Goal: Task Accomplishment & Management: Manage account settings

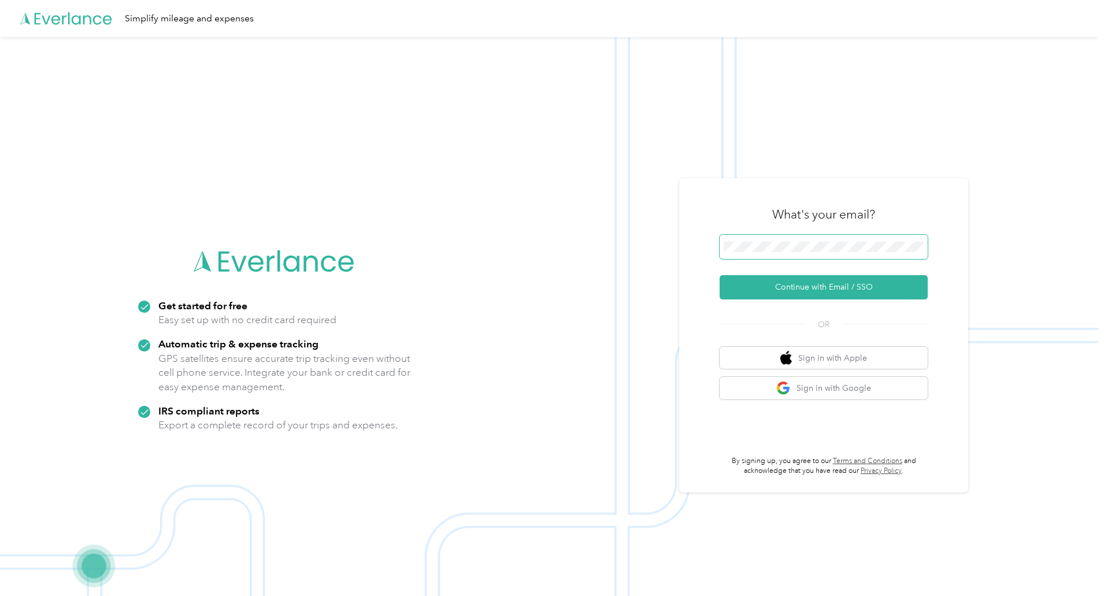
click at [837, 240] on span at bounding box center [824, 247] width 208 height 24
click at [824, 238] on span at bounding box center [824, 247] width 208 height 24
click at [830, 283] on button "Continue with Email / SSO" at bounding box center [824, 287] width 208 height 24
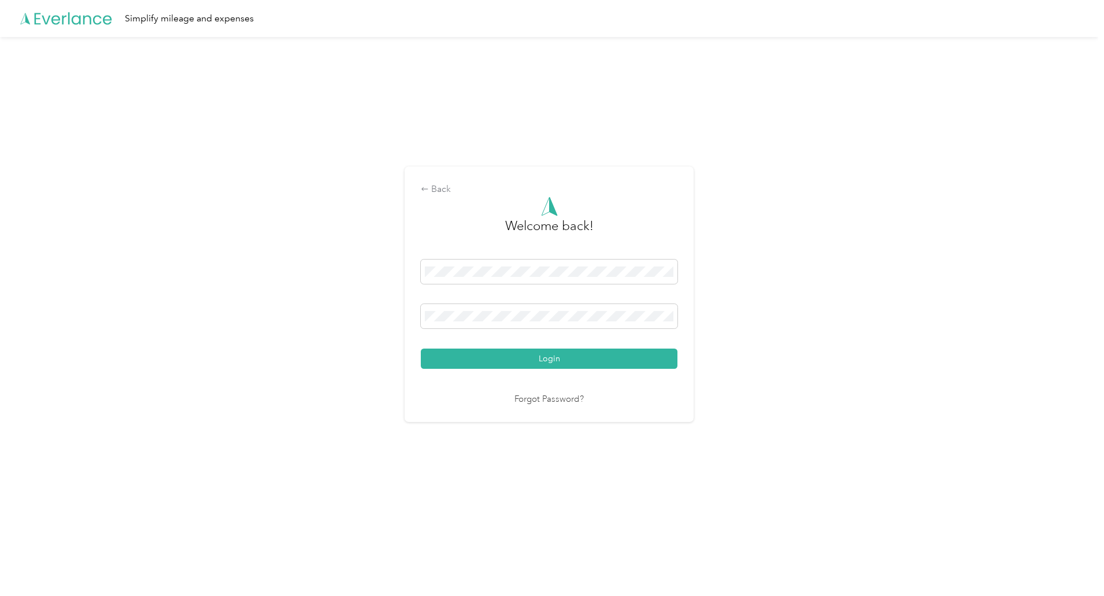
click at [421, 349] on button "Login" at bounding box center [549, 359] width 257 height 20
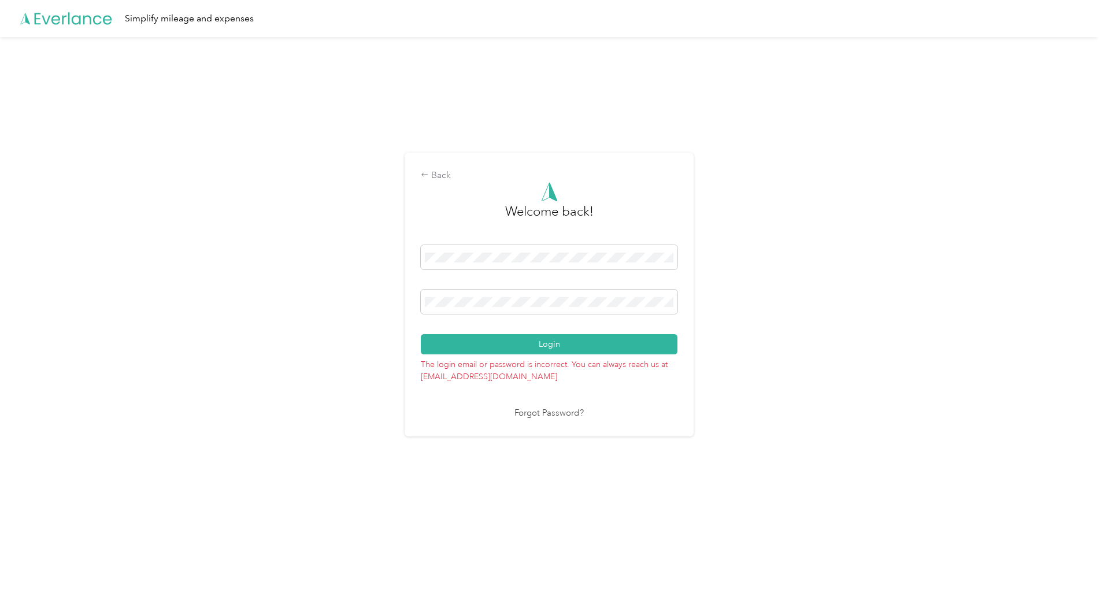
click at [421, 334] on button "Login" at bounding box center [549, 344] width 257 height 20
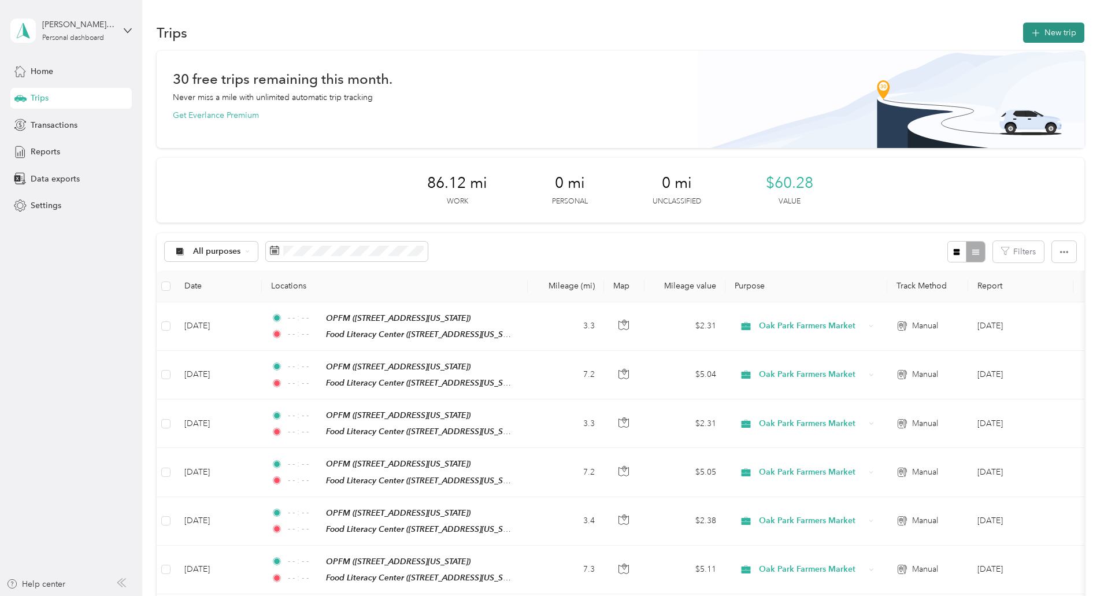
click at [1029, 31] on icon "button" at bounding box center [1035, 33] width 13 height 13
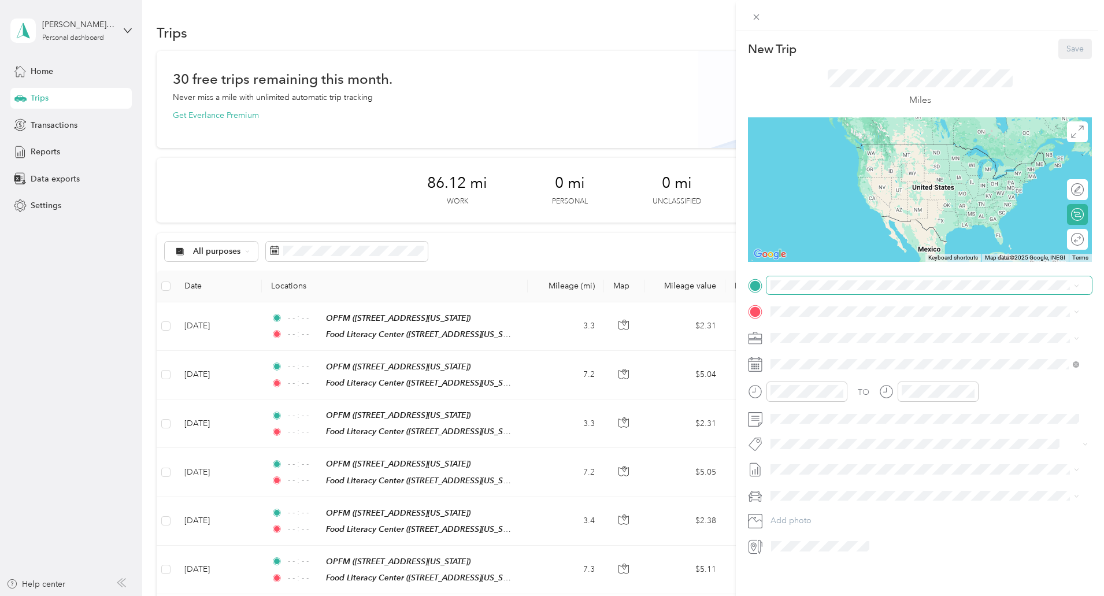
click at [845, 292] on span at bounding box center [929, 285] width 325 height 18
click at [838, 378] on div "OPFM [STREET_ADDRESS][US_STATE]" at bounding box center [851, 379] width 116 height 24
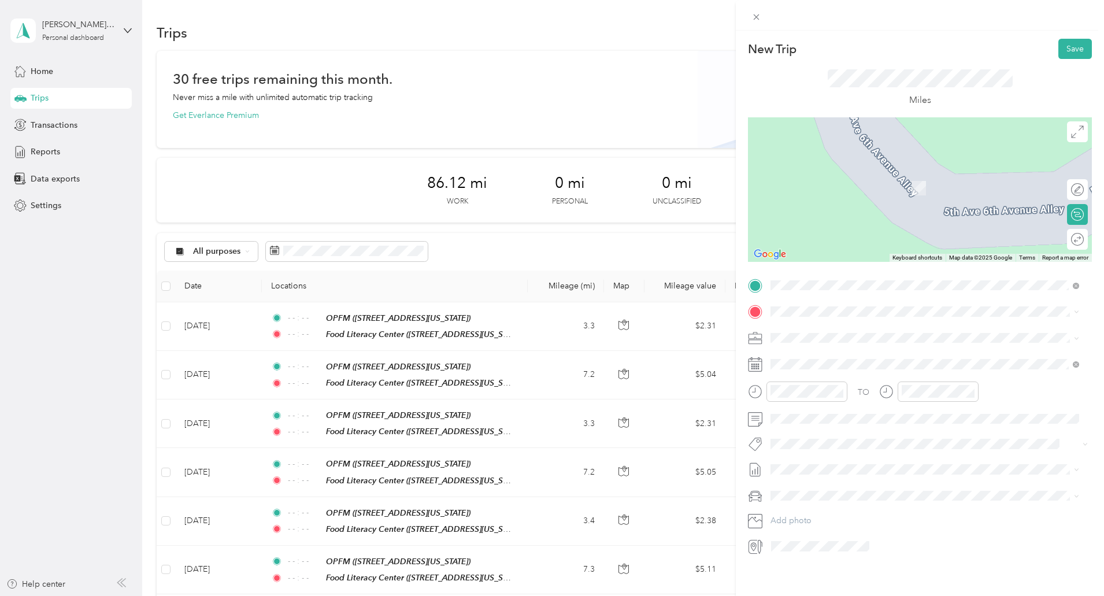
click at [864, 367] on div "TEAM Food Literacy Center [STREET_ADDRESS][US_STATE]" at bounding box center [867, 364] width 148 height 28
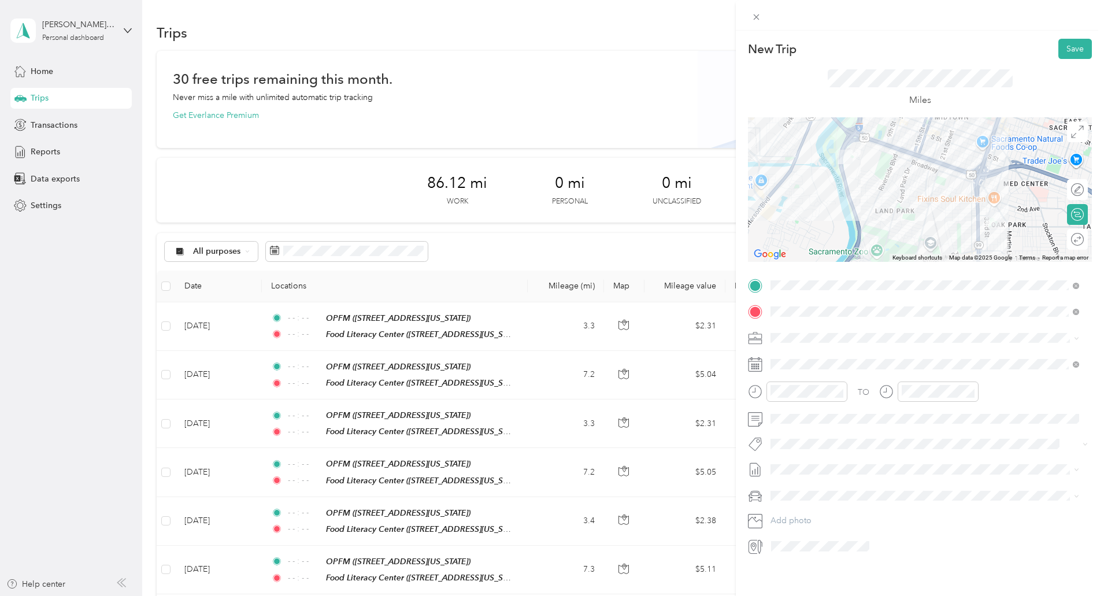
click at [845, 484] on li "Oak Park Farmers Market" at bounding box center [925, 479] width 317 height 20
click at [800, 430] on icon at bounding box center [800, 430] width 12 height 12
click at [883, 538] on div "30" at bounding box center [884, 542] width 15 height 14
click at [841, 392] on icon "close-circle" at bounding box center [839, 391] width 8 height 8
click at [972, 393] on icon "close-circle" at bounding box center [971, 391] width 8 height 8
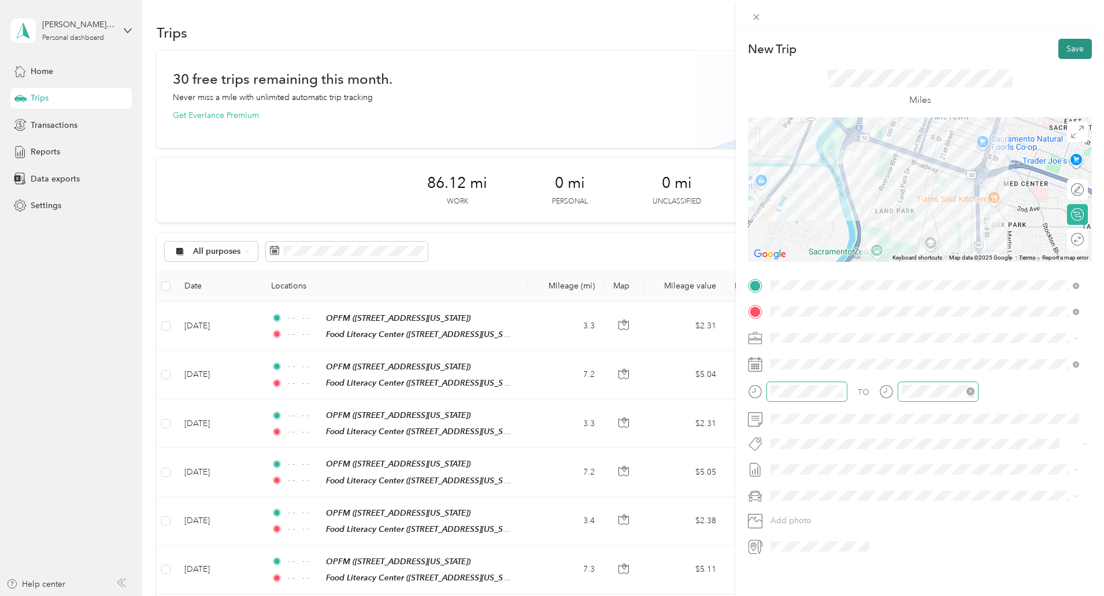
click at [1065, 44] on button "Save" at bounding box center [1076, 49] width 34 height 20
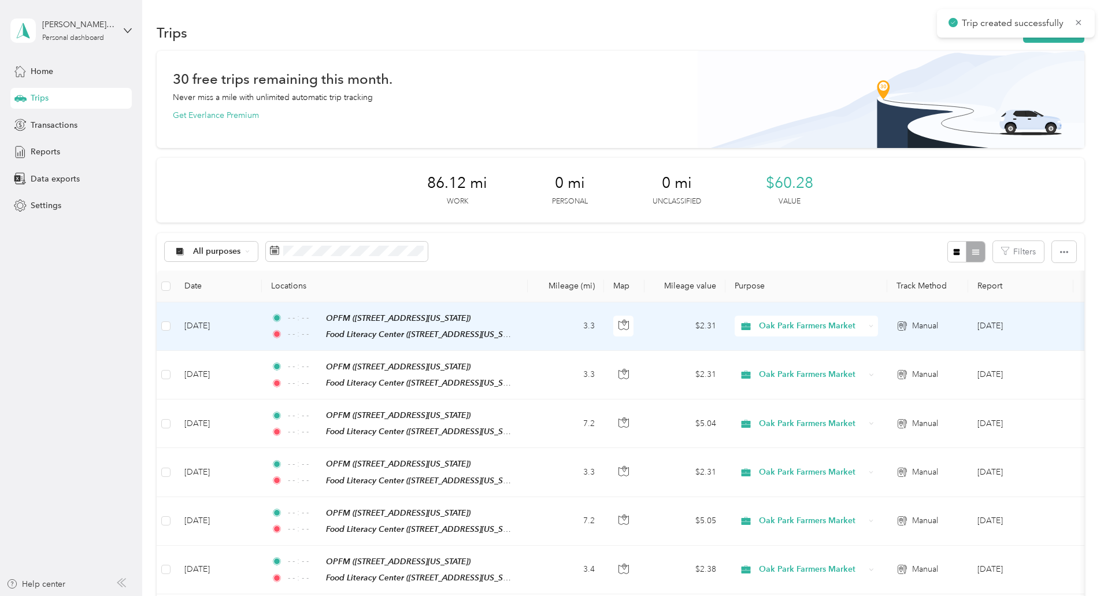
click at [604, 324] on td "3.3" at bounding box center [566, 326] width 76 height 49
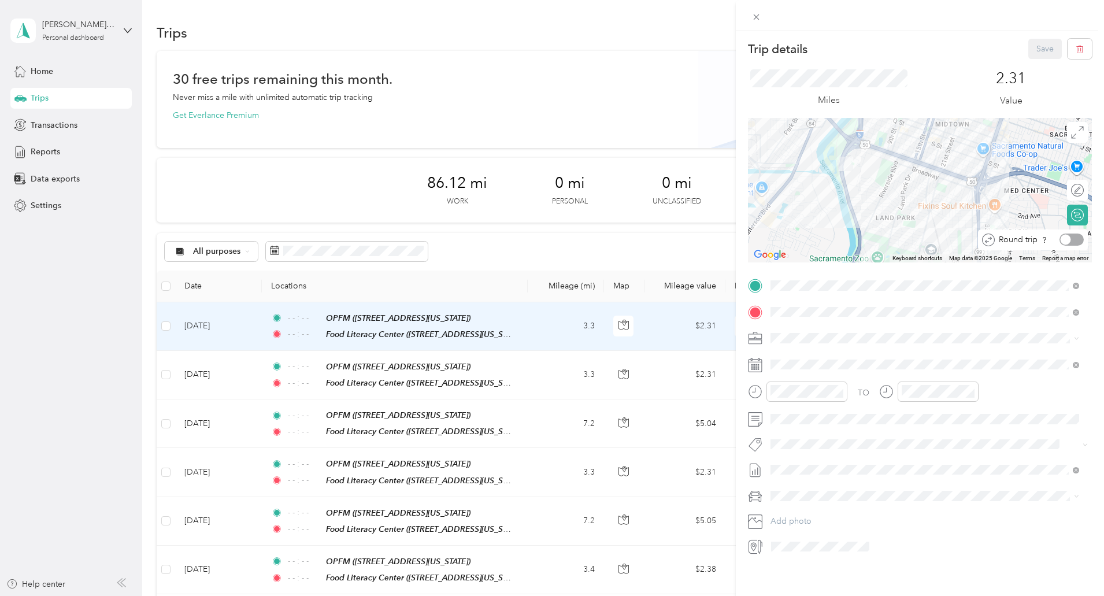
click at [1061, 238] on div at bounding box center [1066, 240] width 10 height 10
click at [1032, 43] on button "Save" at bounding box center [1045, 49] width 34 height 20
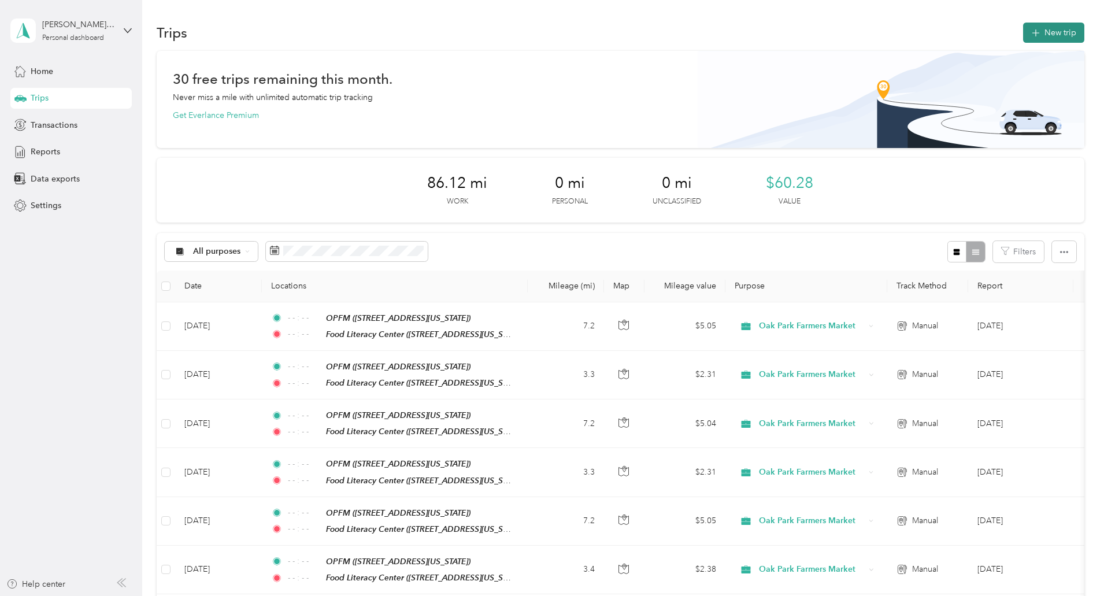
click at [1029, 35] on icon "button" at bounding box center [1035, 33] width 13 height 13
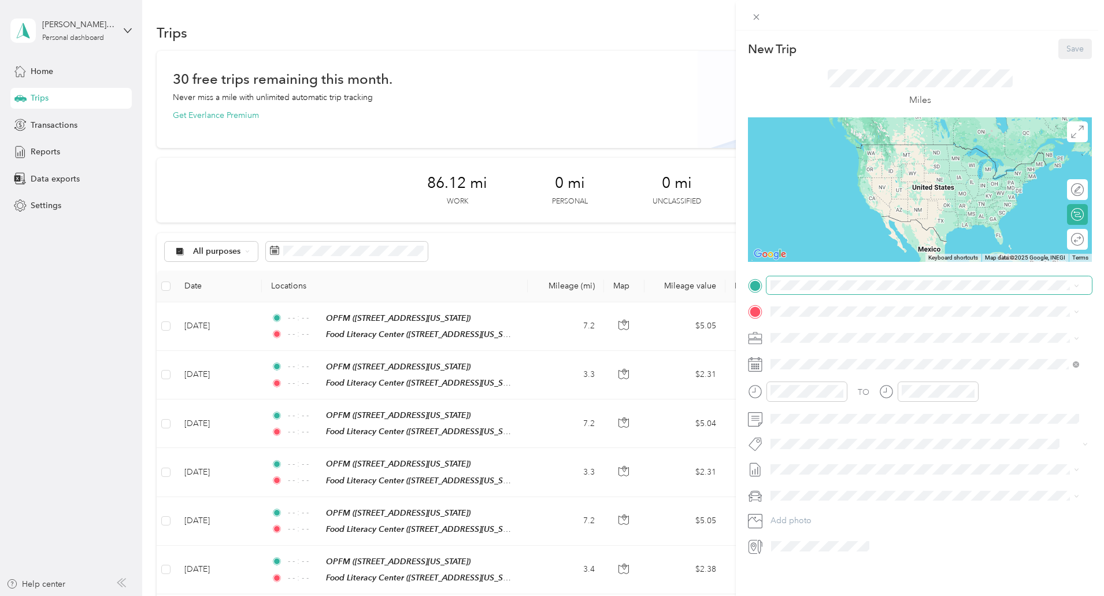
click at [798, 279] on span at bounding box center [929, 285] width 325 height 18
click at [830, 379] on div "OPFM [STREET_ADDRESS][US_STATE]" at bounding box center [851, 377] width 116 height 24
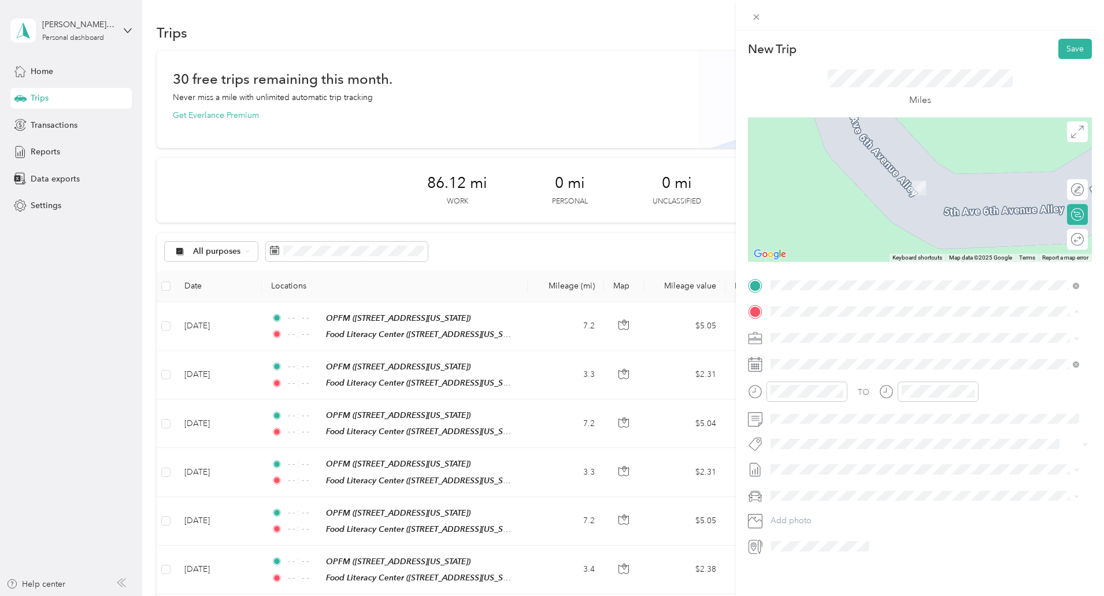
click at [833, 357] on strong "Food [GEOGRAPHIC_DATA]" at bounding box center [886, 359] width 108 height 10
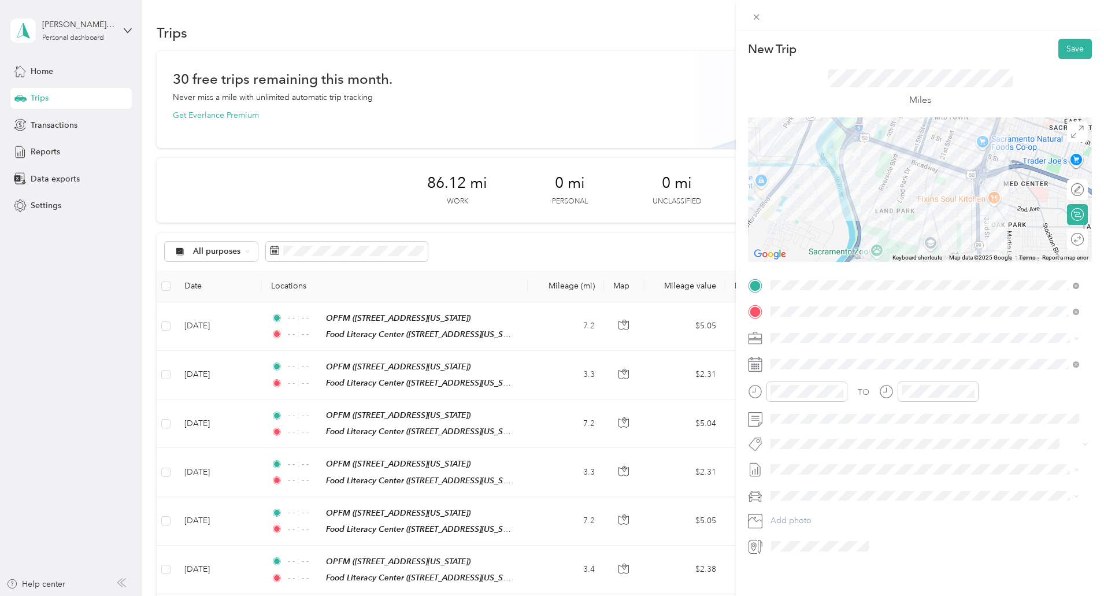
click at [827, 343] on span at bounding box center [929, 338] width 325 height 18
click at [824, 477] on span "Oak Park Farmers Market" at bounding box center [820, 476] width 91 height 10
click at [800, 426] on icon at bounding box center [800, 429] width 6 height 10
click at [887, 536] on div "30" at bounding box center [884, 542] width 15 height 14
click at [837, 390] on icon "close-circle" at bounding box center [839, 391] width 8 height 8
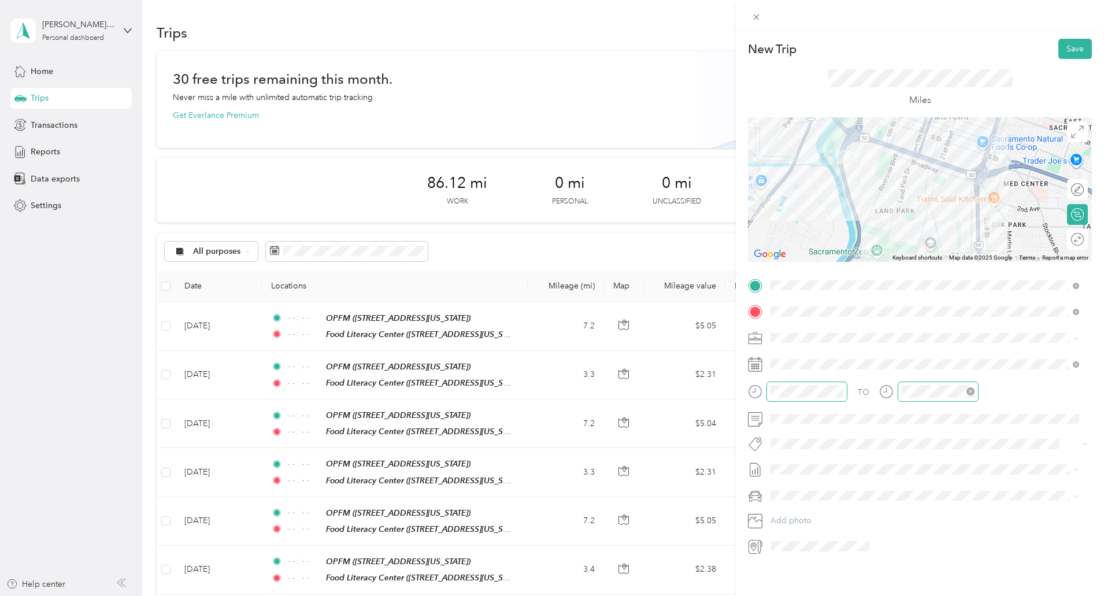
click at [972, 393] on icon "close-circle" at bounding box center [971, 391] width 8 height 8
click at [1074, 50] on button "Save" at bounding box center [1076, 49] width 34 height 20
